Goal: Check status: Check status

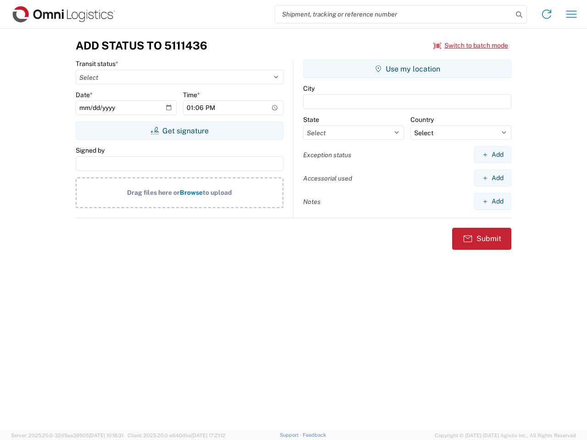
click at [394, 14] on input "search" at bounding box center [394, 14] width 238 height 17
click at [519, 15] on icon at bounding box center [519, 14] width 13 height 13
click at [547, 14] on icon at bounding box center [546, 14] width 15 height 15
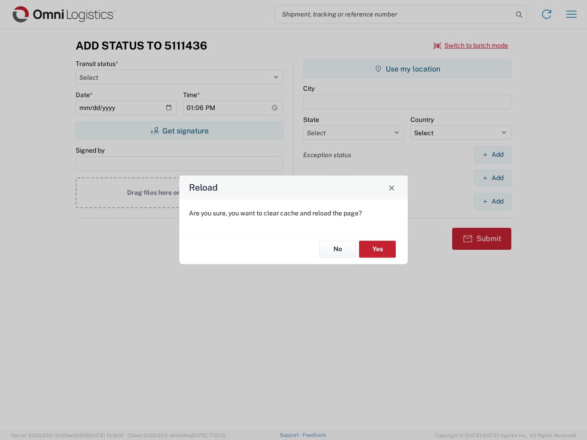
click at [571, 14] on div "Reload Are you sure, you want to clear cache and reload the page? No Yes" at bounding box center [293, 220] width 587 height 440
click at [471, 45] on div "Reload Are you sure, you want to clear cache and reload the page? No Yes" at bounding box center [293, 220] width 587 height 440
click at [179, 131] on div "Reload Are you sure, you want to clear cache and reload the page? No Yes" at bounding box center [293, 220] width 587 height 440
click at [407, 69] on div "Reload Are you sure, you want to clear cache and reload the page? No Yes" at bounding box center [293, 220] width 587 height 440
click at [492, 155] on div "Reload Are you sure, you want to clear cache and reload the page? No Yes" at bounding box center [293, 220] width 587 height 440
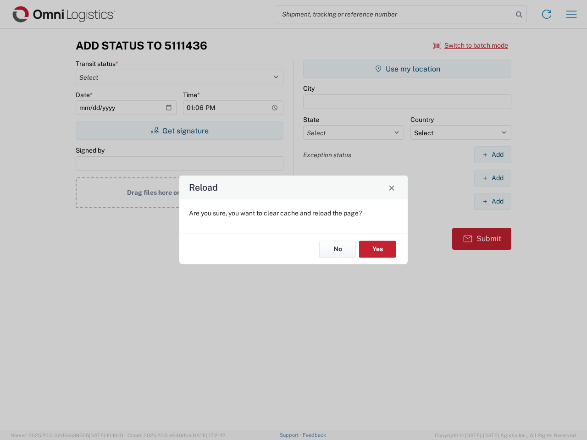
click at [492, 178] on div "Reload Are you sure, you want to clear cache and reload the page? No Yes" at bounding box center [293, 220] width 587 height 440
click at [492, 201] on div "Reload Are you sure, you want to clear cache and reload the page? No Yes" at bounding box center [293, 220] width 587 height 440
